Goal: Information Seeking & Learning: Find specific page/section

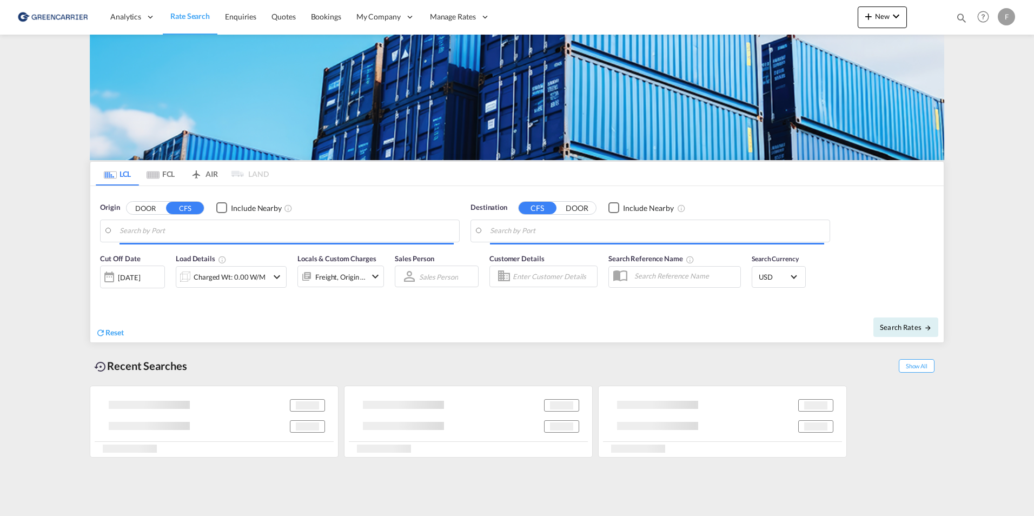
type input "[GEOGRAPHIC_DATA] ([GEOGRAPHIC_DATA]), [GEOGRAPHIC_DATA]"
type input "Sydney, AUSYD"
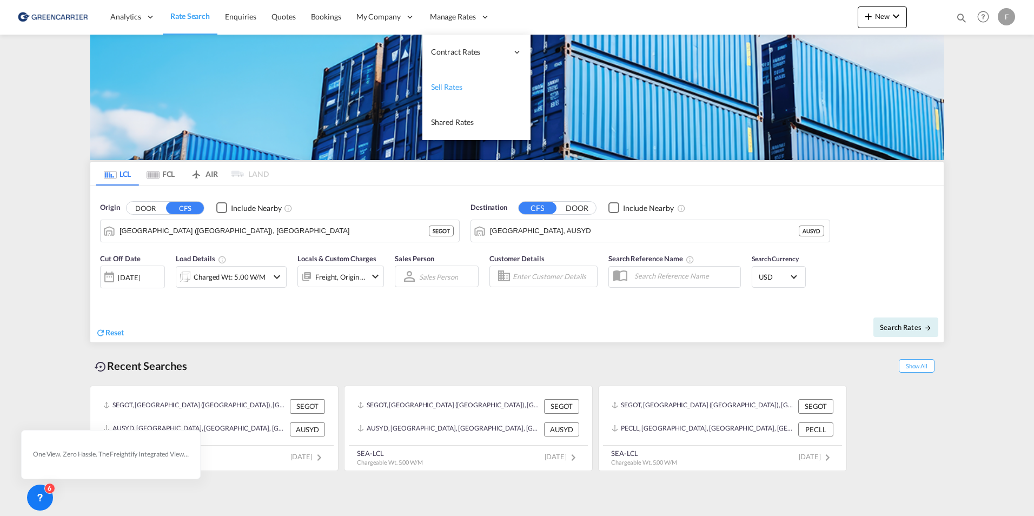
click at [446, 92] on span "Sell Rates" at bounding box center [446, 87] width 31 height 11
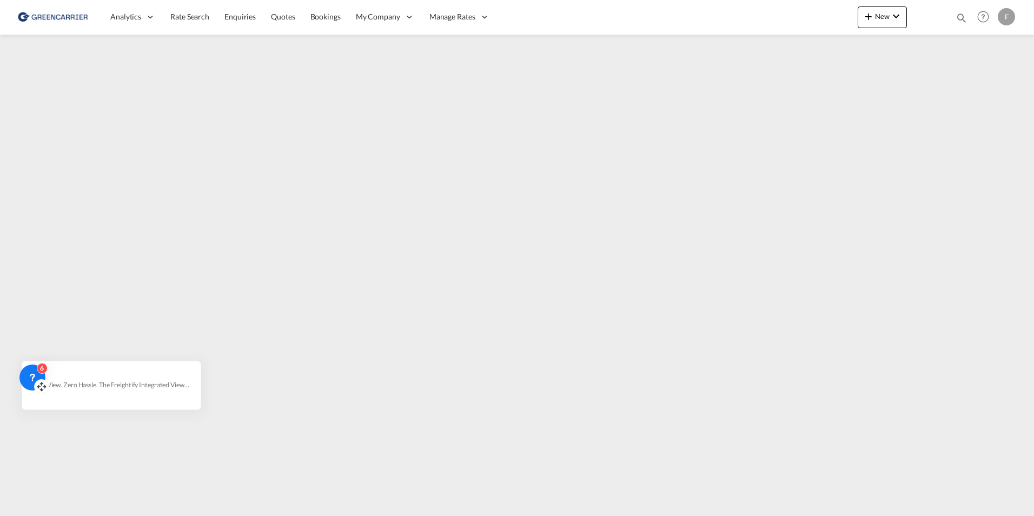
drag, startPoint x: 49, startPoint y: 504, endPoint x: 32, endPoint y: 378, distance: 126.5
click at [41, 383] on icon at bounding box center [42, 384] width 3 height 2
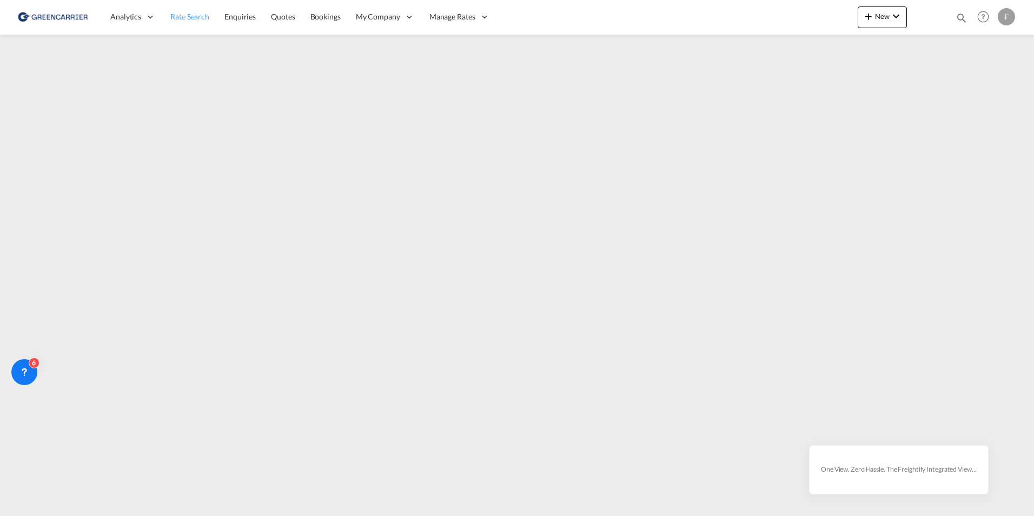
click at [198, 4] on link "Rate Search" at bounding box center [190, 16] width 54 height 35
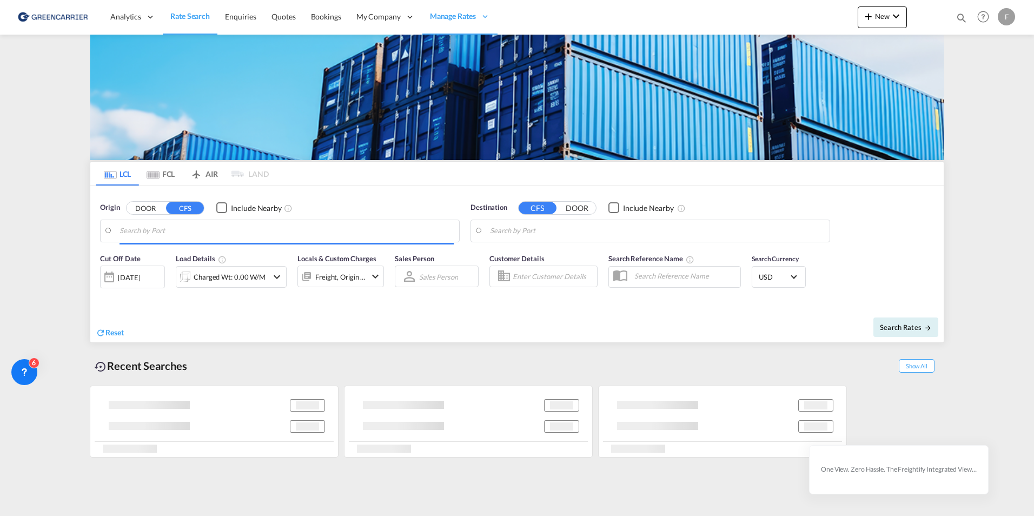
type input "Gothenburg (Goteborg), SEGOT"
type input "Sydney, AUSYD"
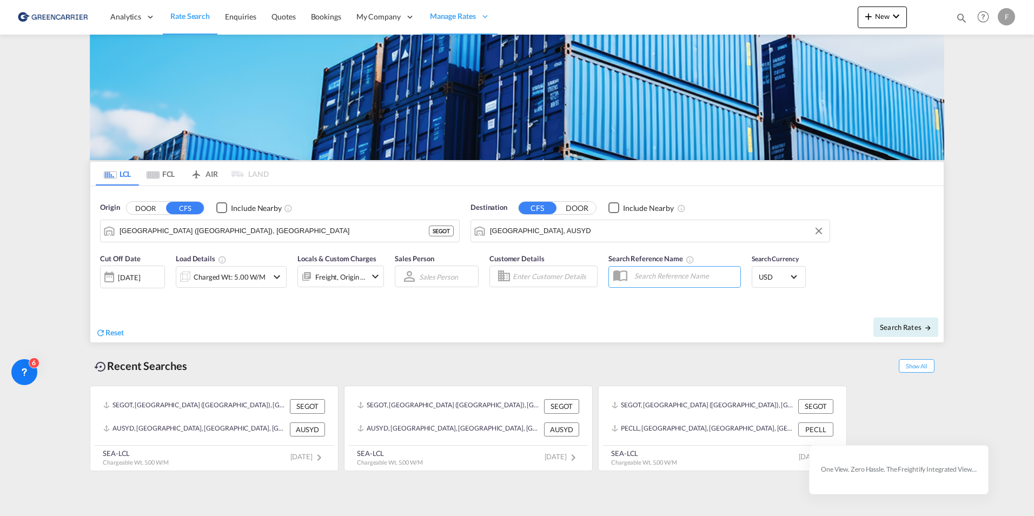
click at [691, 276] on input "text" at bounding box center [684, 276] width 111 height 16
type input "HEC"
drag, startPoint x: 606, startPoint y: 275, endPoint x: 567, endPoint y: 276, distance: 38.4
click at [566, 276] on div "Cut Off Date 06 Oct 2025 06/10/2025 Load Details Charged Wt: 5.00 W/M Locals & …" at bounding box center [517, 277] width 854 height 58
click at [546, 277] on input "Enter Customer Details" at bounding box center [553, 276] width 81 height 16
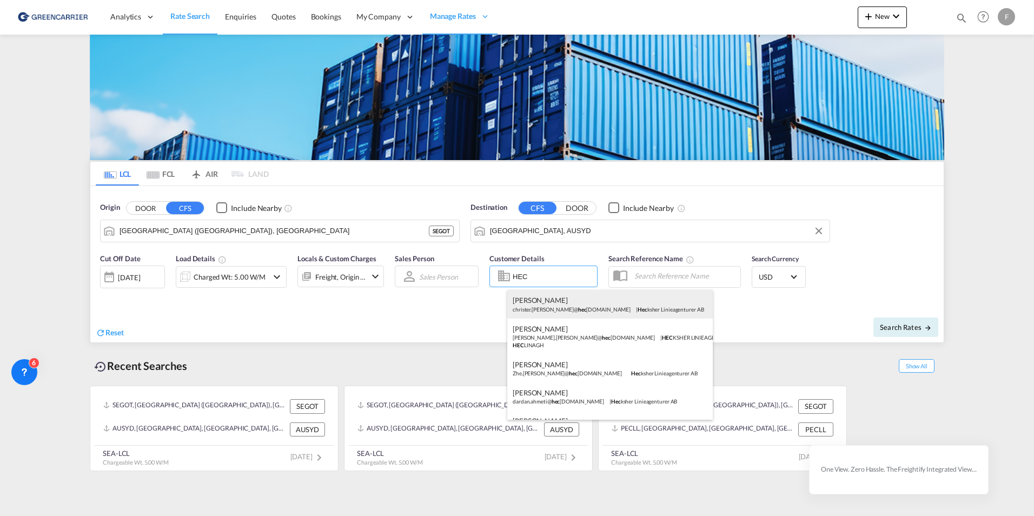
click at [581, 309] on div "Christer Jensen christer.jensen@ hec ksher.com | Hec ksher Linieagenturer AB" at bounding box center [610, 304] width 206 height 28
type input "Hecksher Linieagenturer AB, Christer Jensen, christer.jensen@hecksher.com"
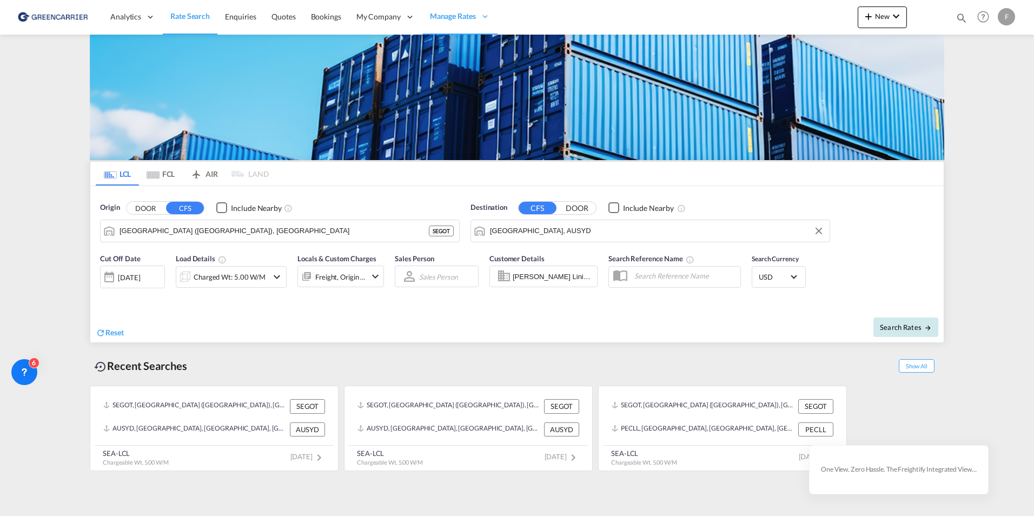
click at [898, 321] on button "Search Rates" at bounding box center [906, 326] width 65 height 19
type input "SEGOT to AUSYD / 6 Oct 2025"
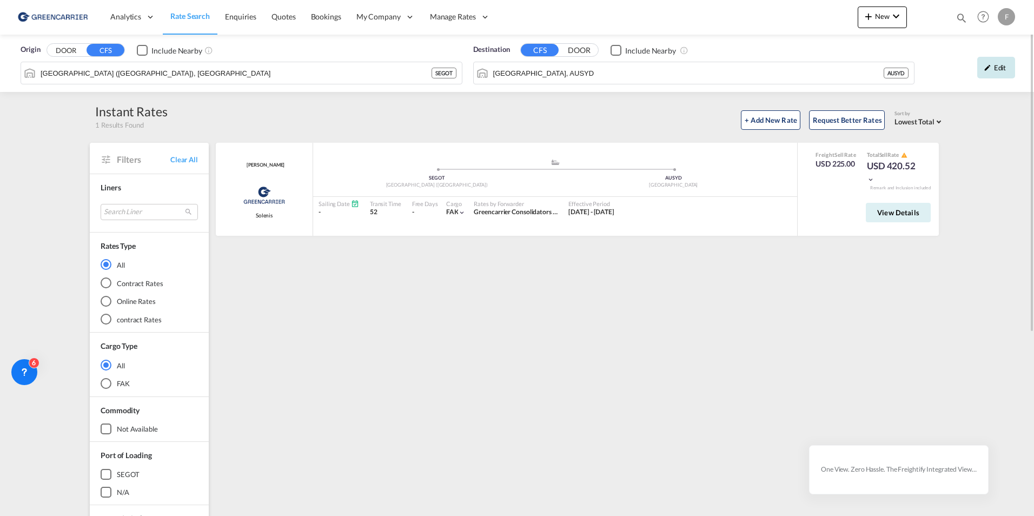
click at [989, 69] on md-icon "icon-pencil" at bounding box center [988, 68] width 8 height 8
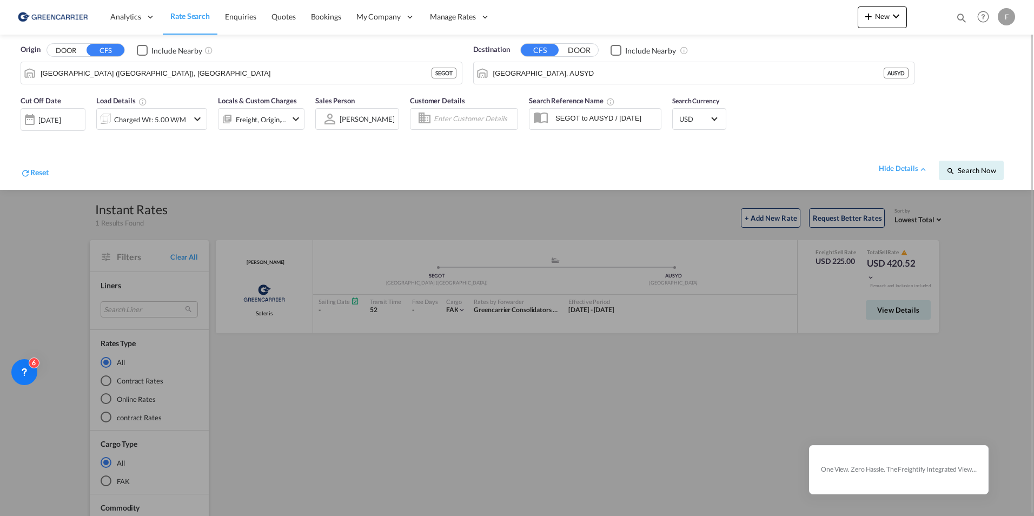
click at [402, 209] on div at bounding box center [517, 258] width 1034 height 516
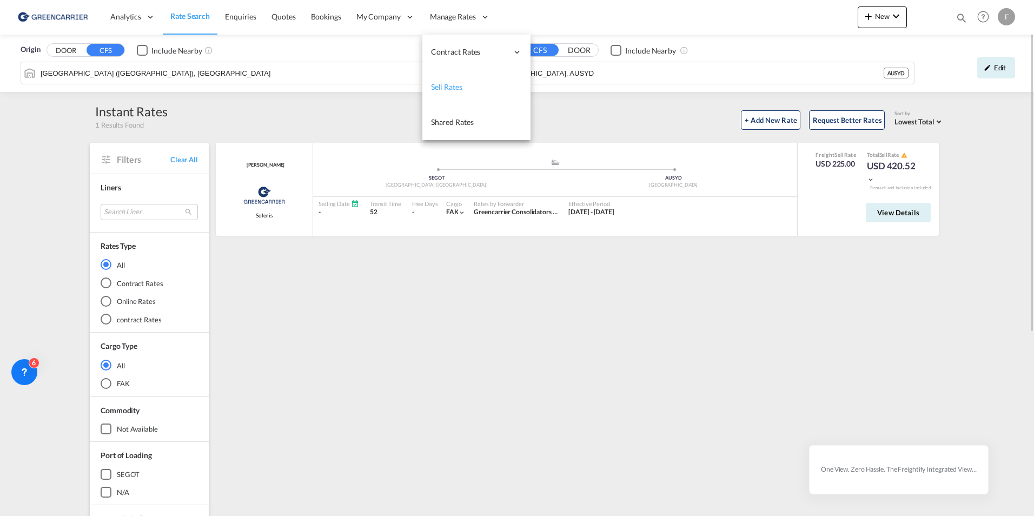
click at [446, 97] on link "Sell Rates" at bounding box center [476, 87] width 108 height 35
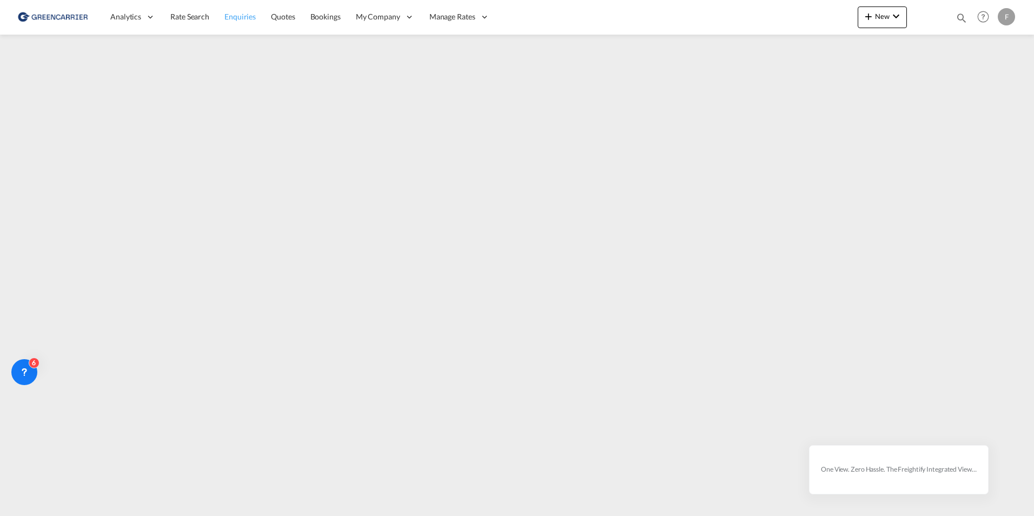
click at [217, 19] on link "Enquiries" at bounding box center [240, 16] width 47 height 35
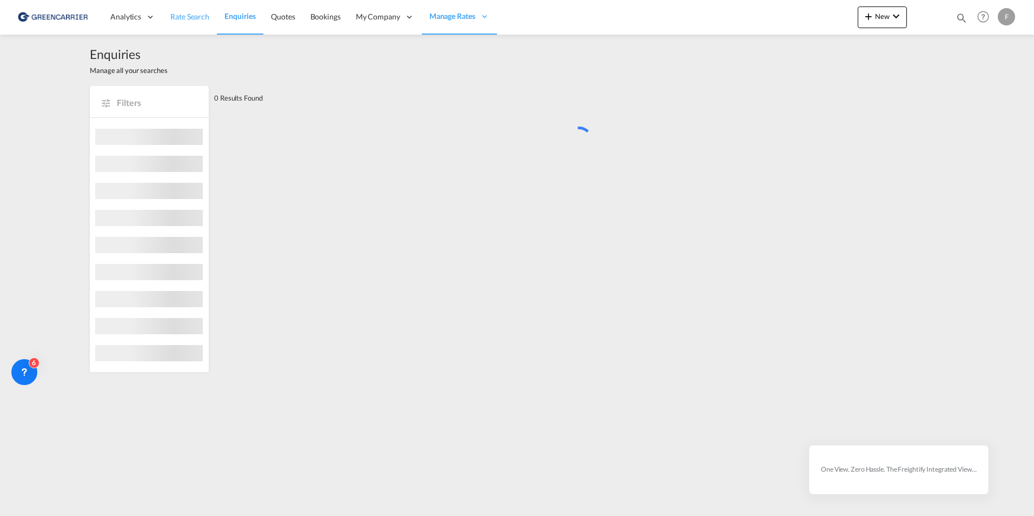
click at [192, 14] on span "Rate Search" at bounding box center [189, 16] width 39 height 9
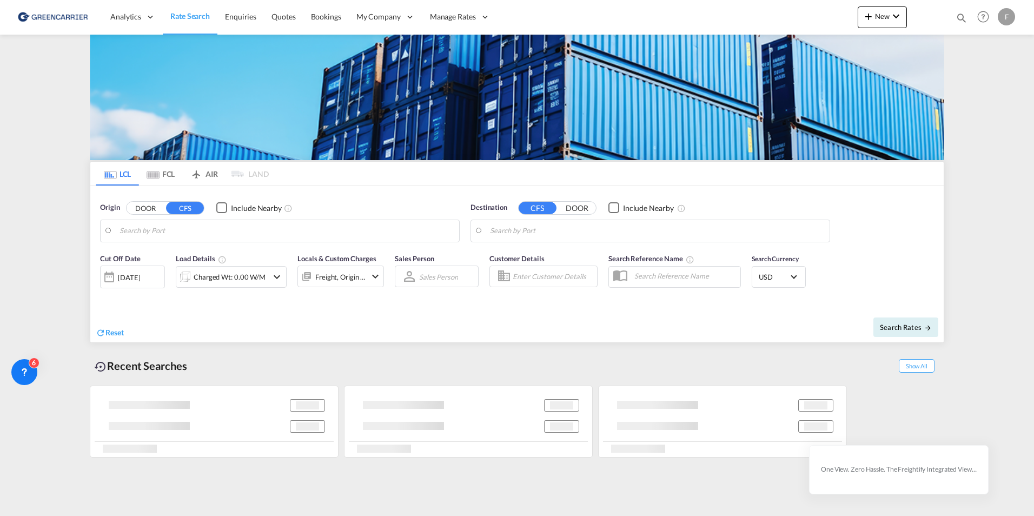
type input "Gothenburg (Goteborg), SEGOT"
type input "Sydney, AUSYD"
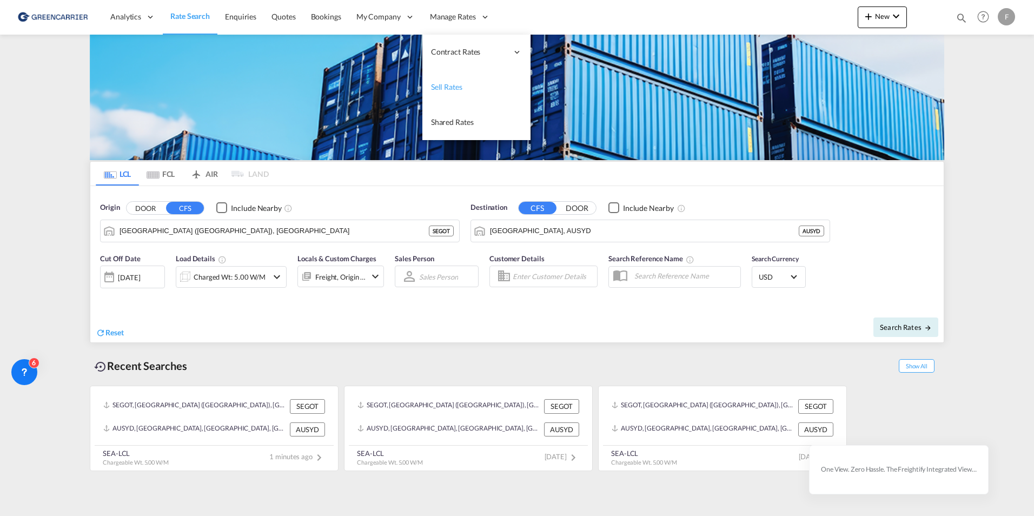
click at [429, 103] on link "Sell Rates" at bounding box center [476, 87] width 108 height 35
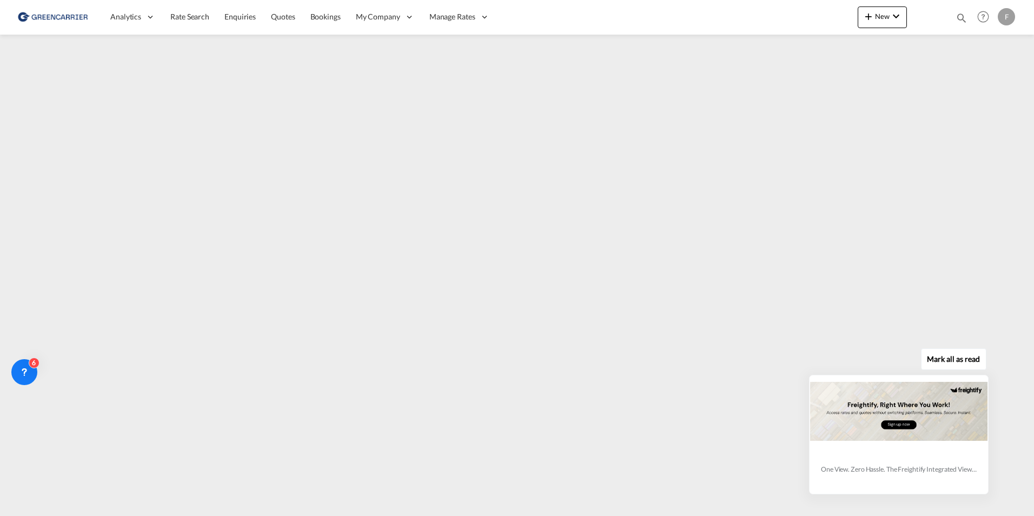
click at [970, 363] on button "Mark all as read" at bounding box center [953, 359] width 65 height 22
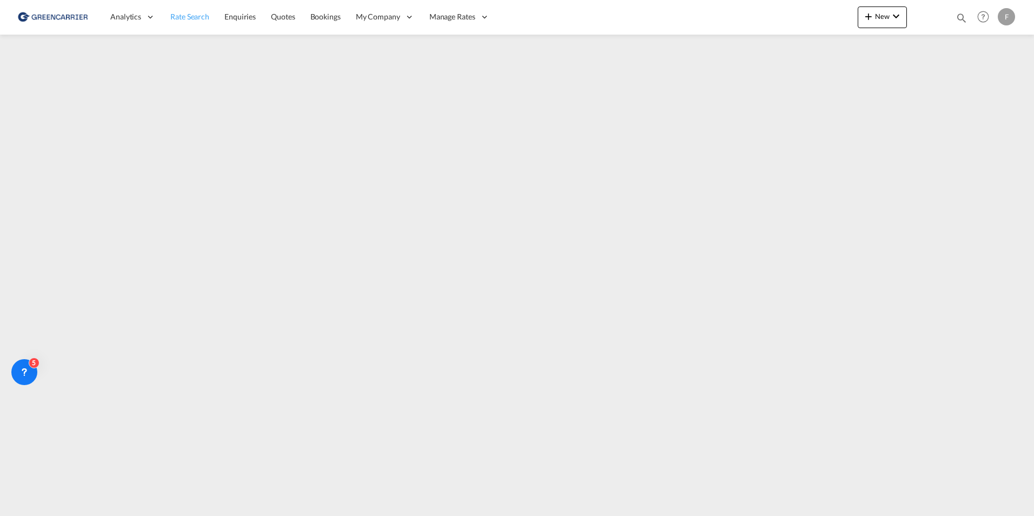
click at [185, 19] on span "Rate Search" at bounding box center [189, 16] width 39 height 9
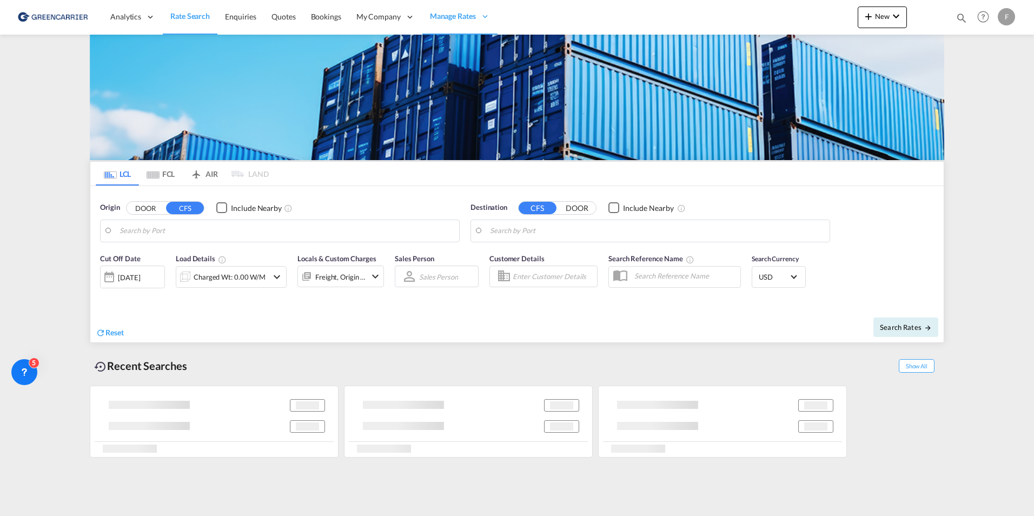
type input "Gothenburg (Goteborg), SEGOT"
type input "Sydney, AUSYD"
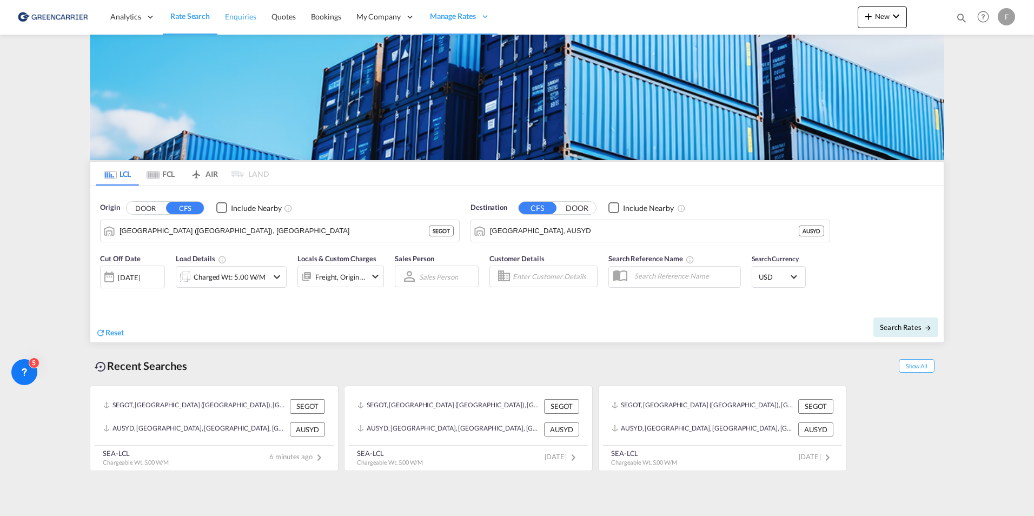
click at [239, 16] on span "Enquiries" at bounding box center [240, 16] width 31 height 9
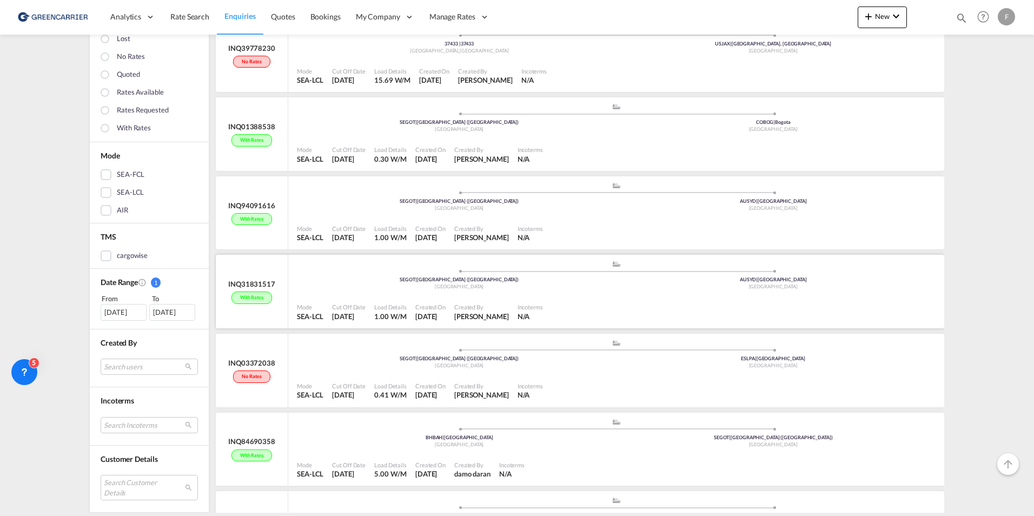
scroll to position [649, 0]
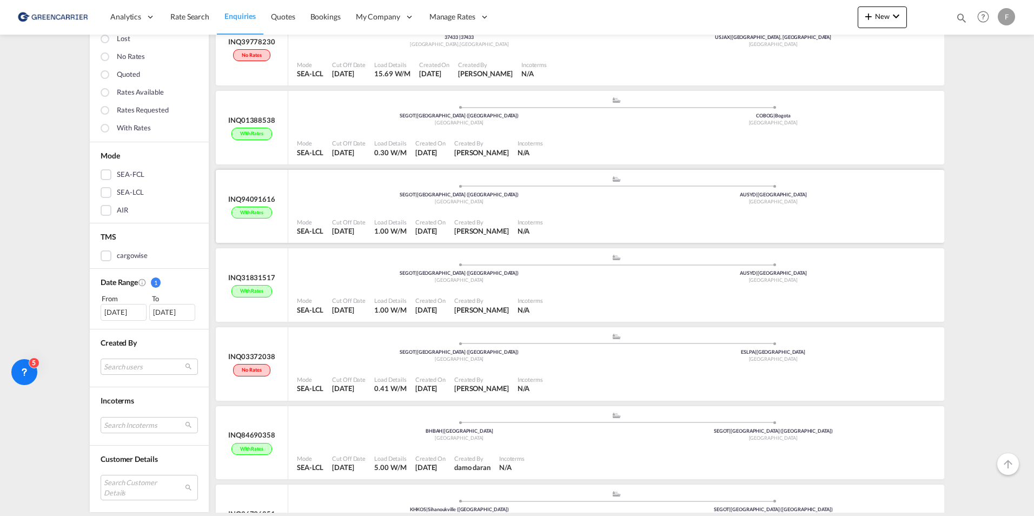
click at [395, 207] on div ".a{fill:#aaa8ad;} .a{fill:#aaa8ad;} SEGOT | Gothenburg (Goteborg) Sweden AUSYD …" at bounding box center [616, 191] width 639 height 32
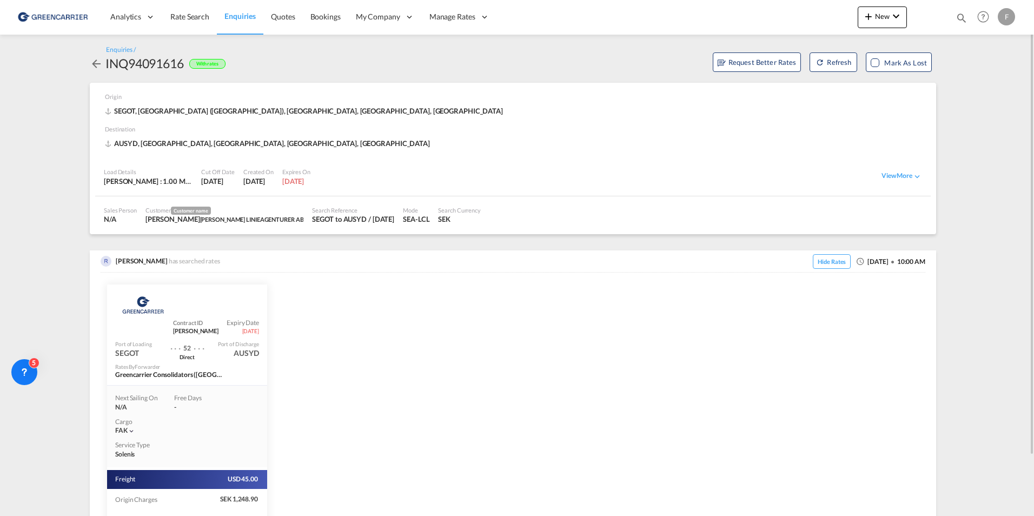
click at [96, 64] on md-icon "icon-arrow-left" at bounding box center [96, 63] width 13 height 13
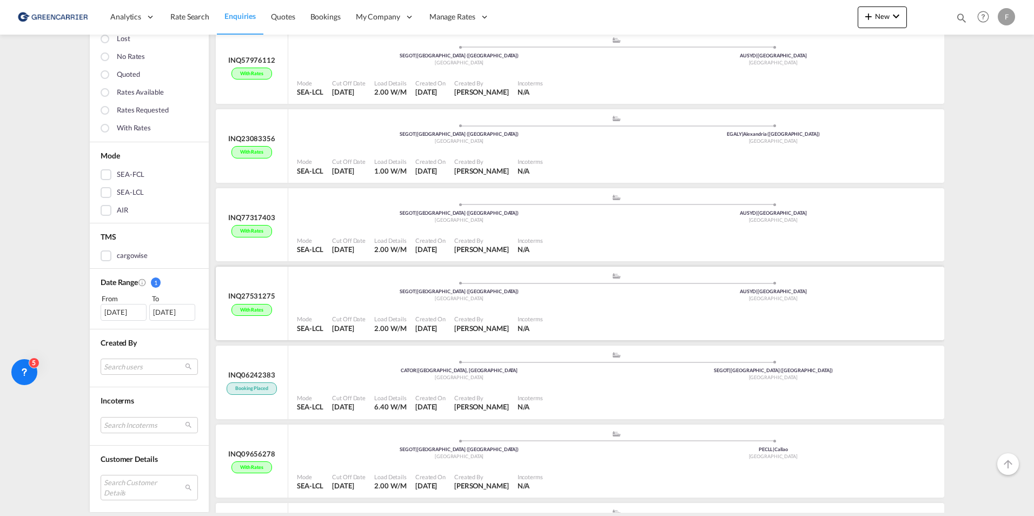
scroll to position [2338, 0]
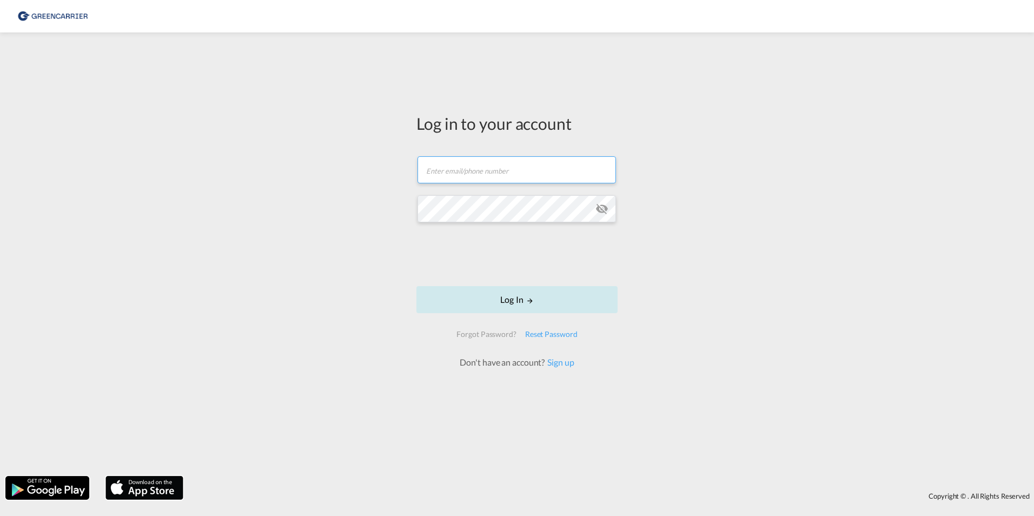
type input "[PERSON_NAME][EMAIL_ADDRESS][DOMAIN_NAME]"
click at [508, 300] on button "Log In" at bounding box center [516, 299] width 201 height 27
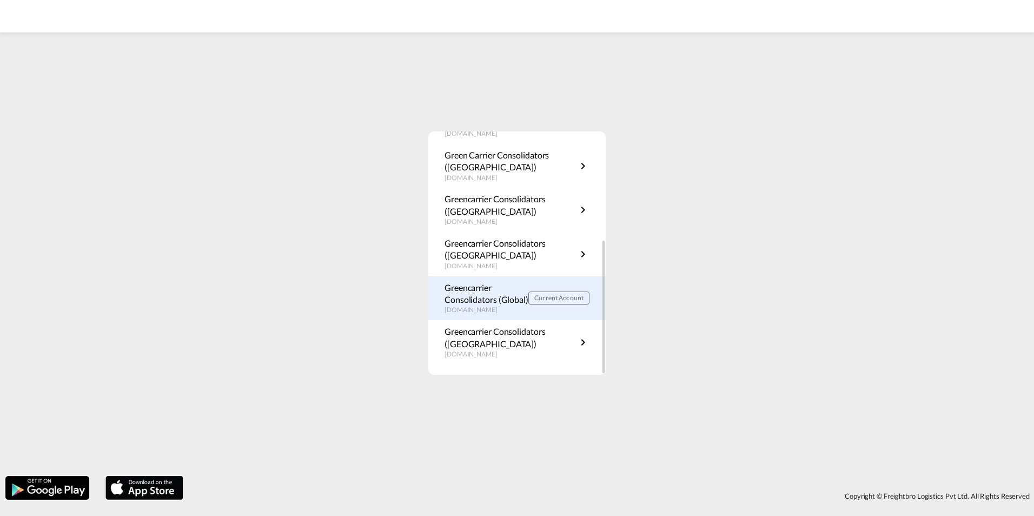
scroll to position [195, 0]
click at [465, 294] on p "Greencarrier Consolidators (Global)" at bounding box center [487, 293] width 84 height 24
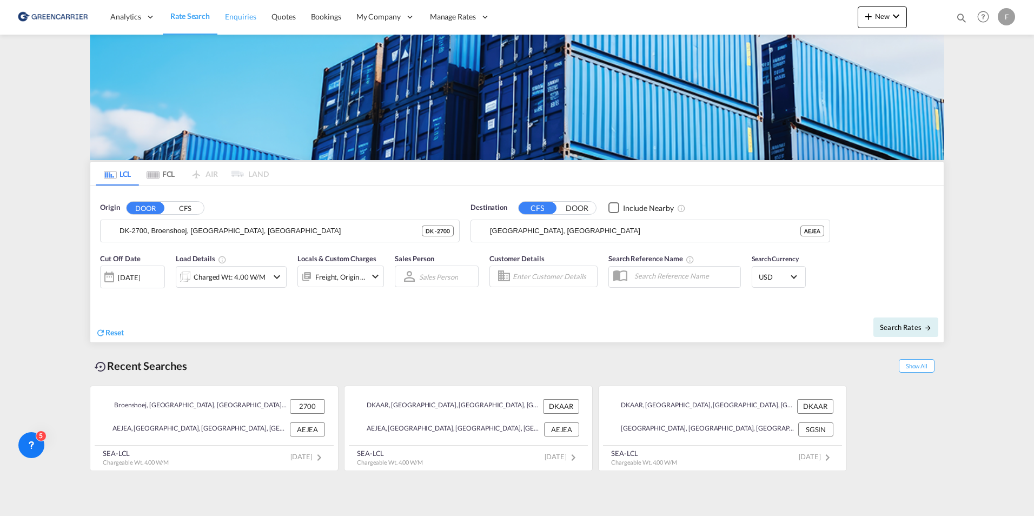
click at [246, 15] on span "Enquiries" at bounding box center [240, 16] width 31 height 9
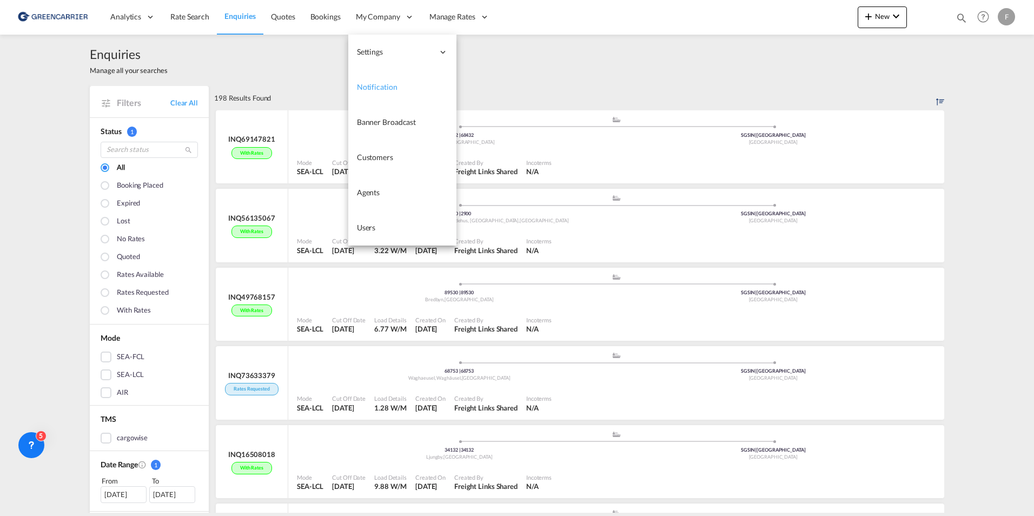
click at [391, 87] on span "Notification" at bounding box center [377, 86] width 41 height 9
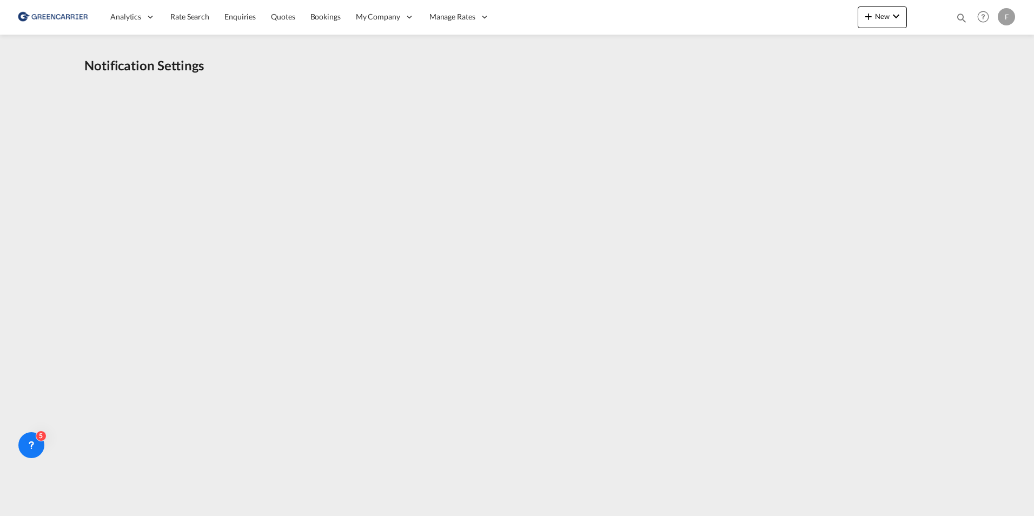
click at [48, 193] on div "Notification Settings" at bounding box center [517, 273] width 1034 height 435
click at [188, 11] on span "Rate Search" at bounding box center [189, 16] width 39 height 11
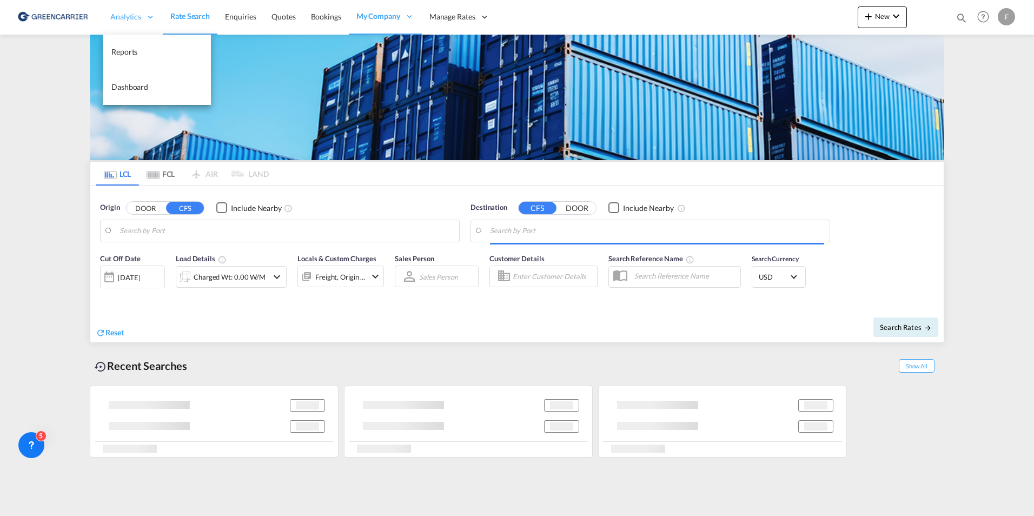
type input "DK-2700, Broenshoej, Husum, Vanloese"
type input "Jebel Ali, AEJEA"
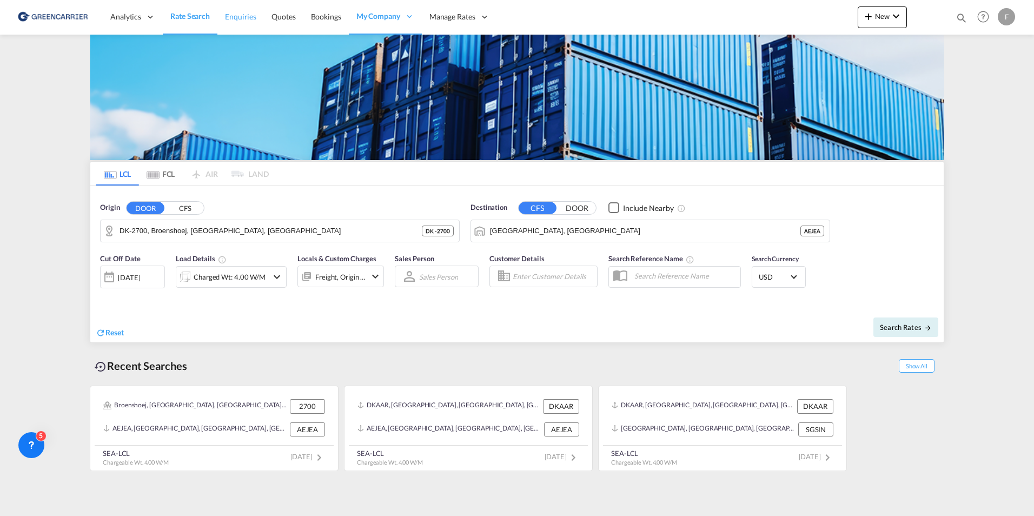
click at [238, 19] on span "Enquiries" at bounding box center [240, 16] width 31 height 9
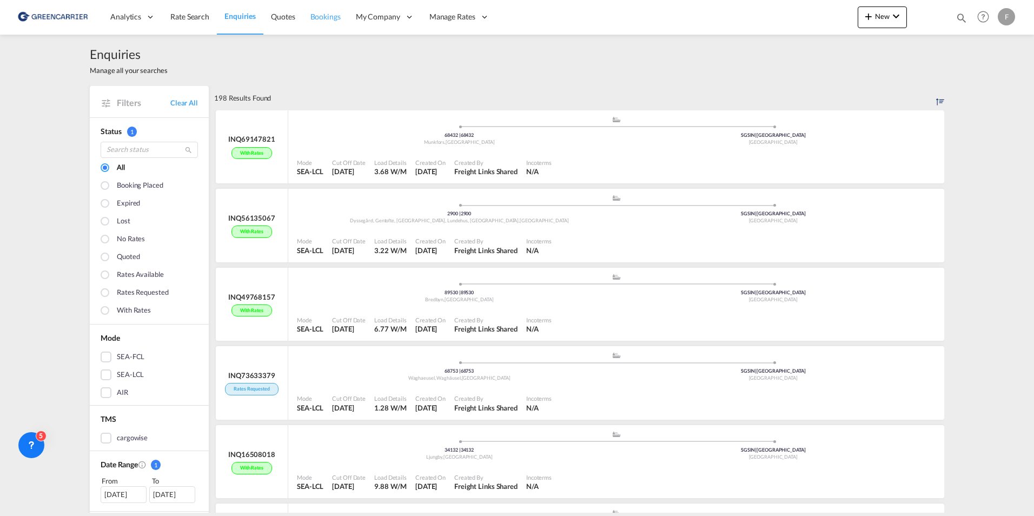
click at [329, 11] on span "Bookings" at bounding box center [325, 16] width 30 height 11
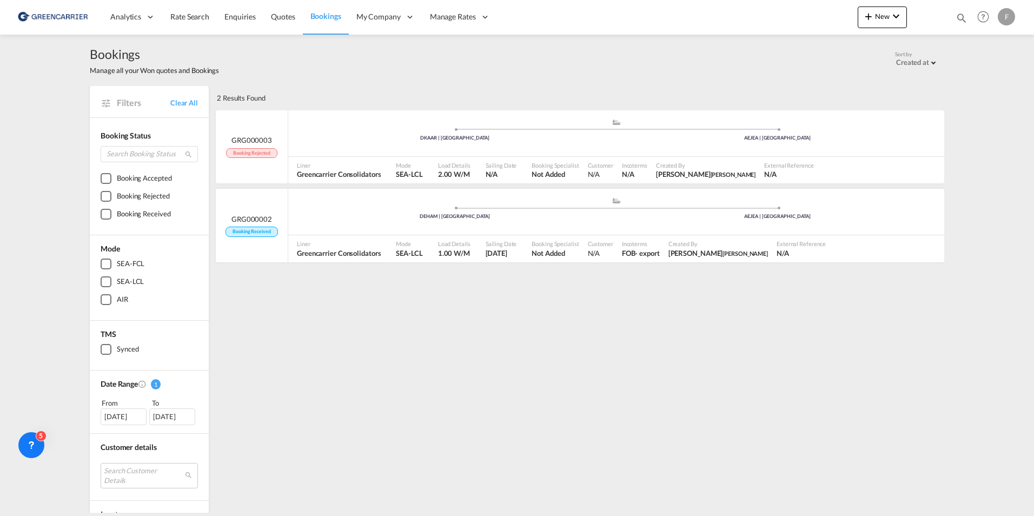
drag, startPoint x: 484, startPoint y: 484, endPoint x: 486, endPoint y: 475, distance: 8.3
click at [484, 484] on div "2 Results Found .a{fill:#3f3d56;}.b,.l,.r,.t{fill:#fff;}.c{fill:#cecece;}.d{fil…" at bounding box center [579, 440] width 730 height 709
